Goal: Transaction & Acquisition: Purchase product/service

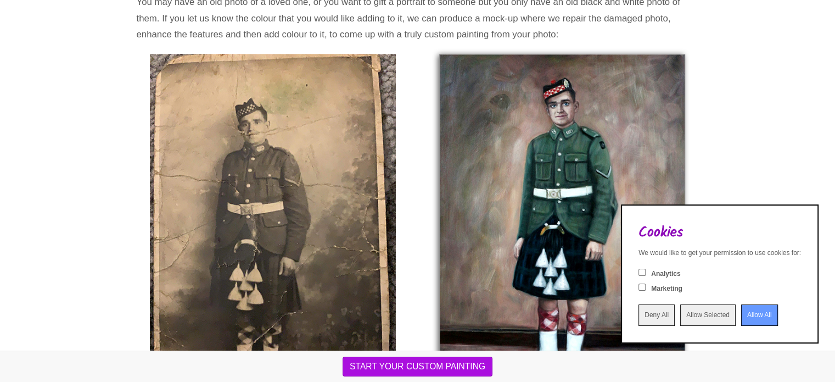
scroll to position [1331, 0]
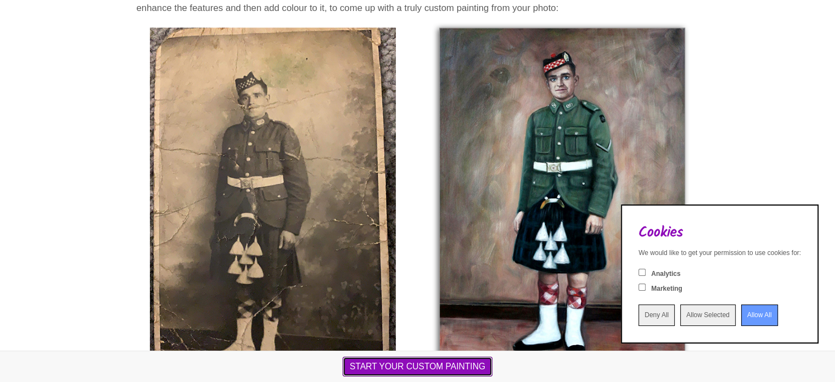
click at [458, 373] on button "START YOUR CUSTOM PAINTING" at bounding box center [418, 366] width 150 height 20
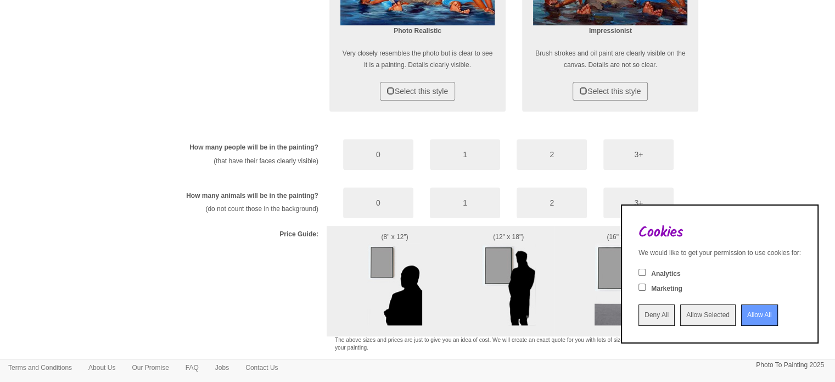
scroll to position [638, 0]
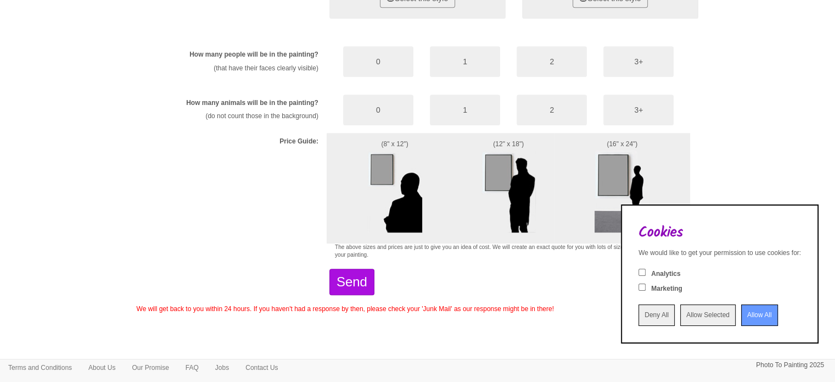
click at [741, 315] on input "Allow All" at bounding box center [759, 314] width 37 height 21
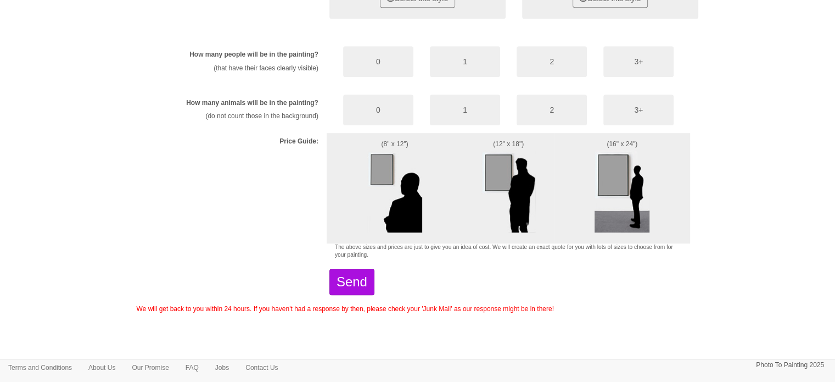
scroll to position [0, 0]
click at [637, 161] on img at bounding box center [622, 191] width 55 height 82
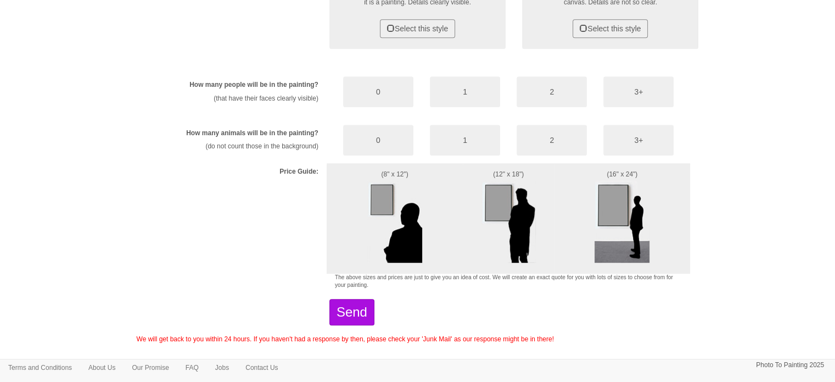
scroll to position [607, 0]
click at [360, 139] on button "0" at bounding box center [378, 140] width 70 height 31
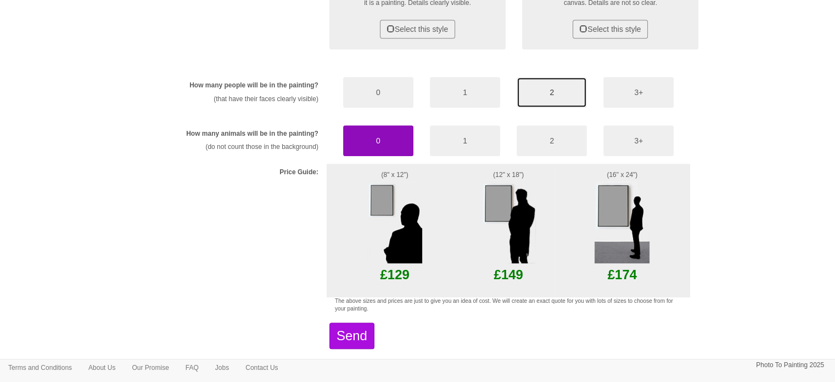
click at [554, 92] on button "2" at bounding box center [552, 92] width 70 height 31
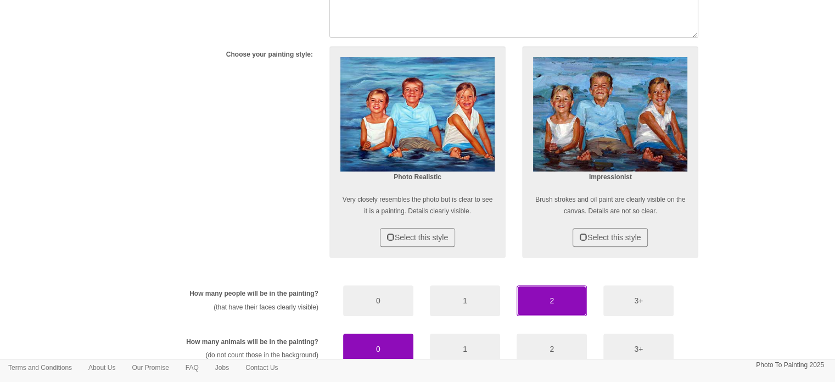
scroll to position [398, 0]
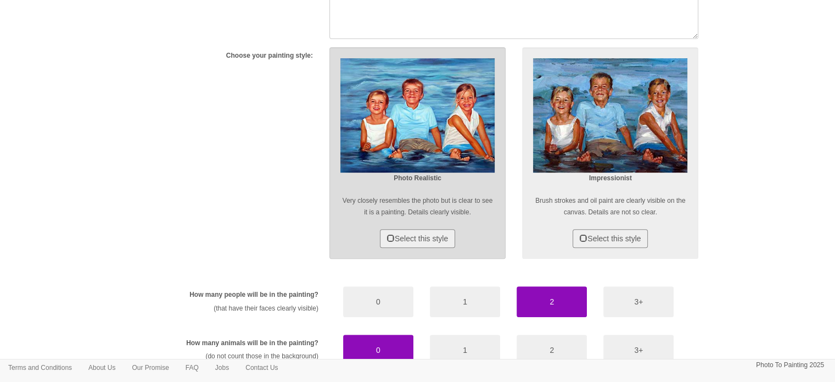
click at [490, 215] on p "Very closely resembles the photo but is clear to see it is a painting. Details …" at bounding box center [417, 206] width 154 height 23
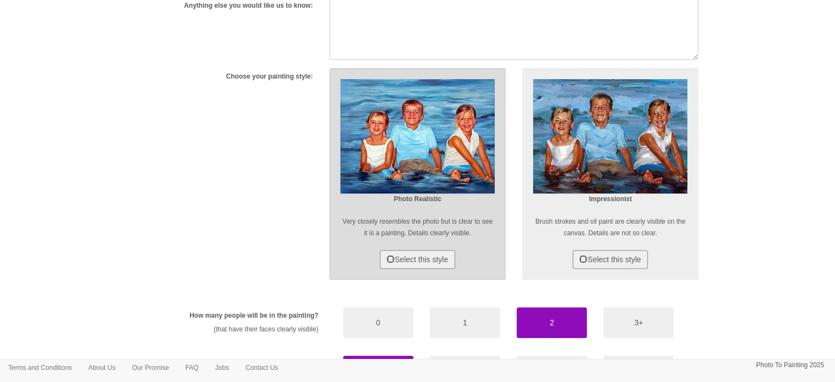
scroll to position [378, 0]
click at [428, 255] on button "Select this style" at bounding box center [417, 258] width 75 height 19
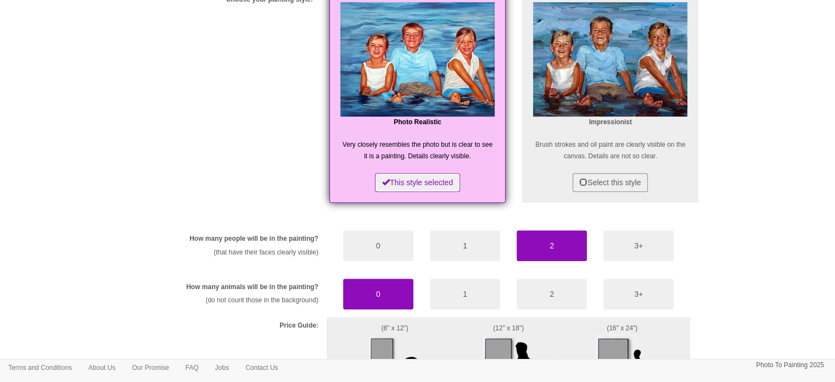
scroll to position [661, 0]
